Goal: Task Accomplishment & Management: Complete application form

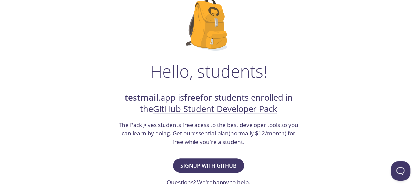
scroll to position [57, 0]
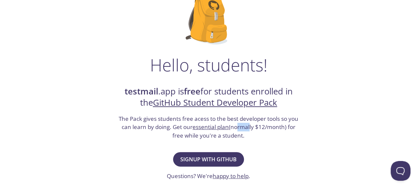
drag, startPoint x: 235, startPoint y: 126, endPoint x: 250, endPoint y: 131, distance: 16.3
click at [250, 131] on h3 "The Pack gives students free acess to the best developer tools so you can learn…" at bounding box center [208, 127] width 181 height 25
click at [226, 155] on span "Signup with GitHub" at bounding box center [208, 159] width 56 height 9
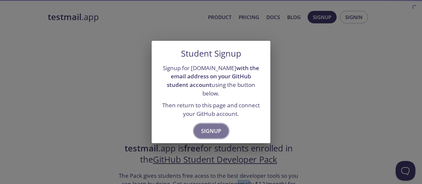
click at [206, 129] on span "Signup" at bounding box center [211, 131] width 20 height 9
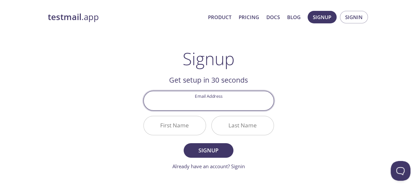
click at [209, 108] on input "Email Address" at bounding box center [209, 100] width 130 height 19
type input "[EMAIL_ADDRESS][DOMAIN_NAME]"
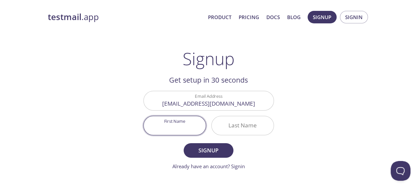
click at [190, 127] on input "First Name" at bounding box center [175, 125] width 62 height 19
type input "[PERSON_NAME]"
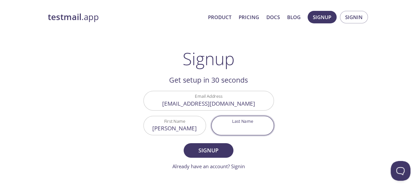
click at [229, 128] on input "Last Name" at bounding box center [243, 125] width 62 height 19
type input "eltomy"
click at [184, 144] on button "Signup" at bounding box center [208, 151] width 49 height 15
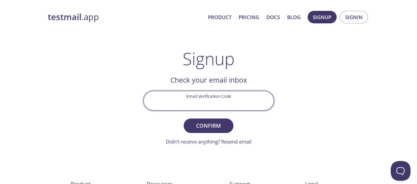
click at [207, 99] on input "Email Verification Code" at bounding box center [209, 100] width 130 height 19
paste input "5248 9753 6598 8389"
click at [184, 119] on button "Confirm" at bounding box center [208, 126] width 49 height 15
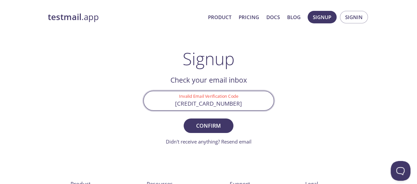
click at [184, 119] on button "Confirm" at bounding box center [208, 126] width 49 height 15
click at [194, 108] on input "5248 9753 6598 8389" at bounding box center [209, 100] width 130 height 19
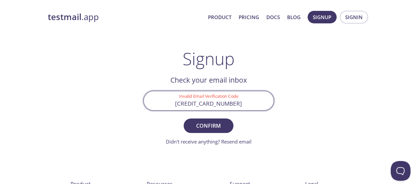
paste input "QB7WT47"
type input "QB7WT47"
click at [184, 119] on button "Confirm" at bounding box center [208, 126] width 49 height 15
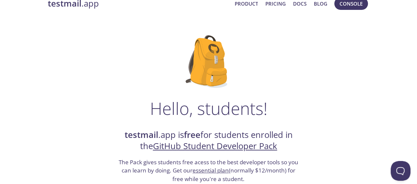
scroll to position [14, 0]
